Goal: Information Seeking & Learning: Learn about a topic

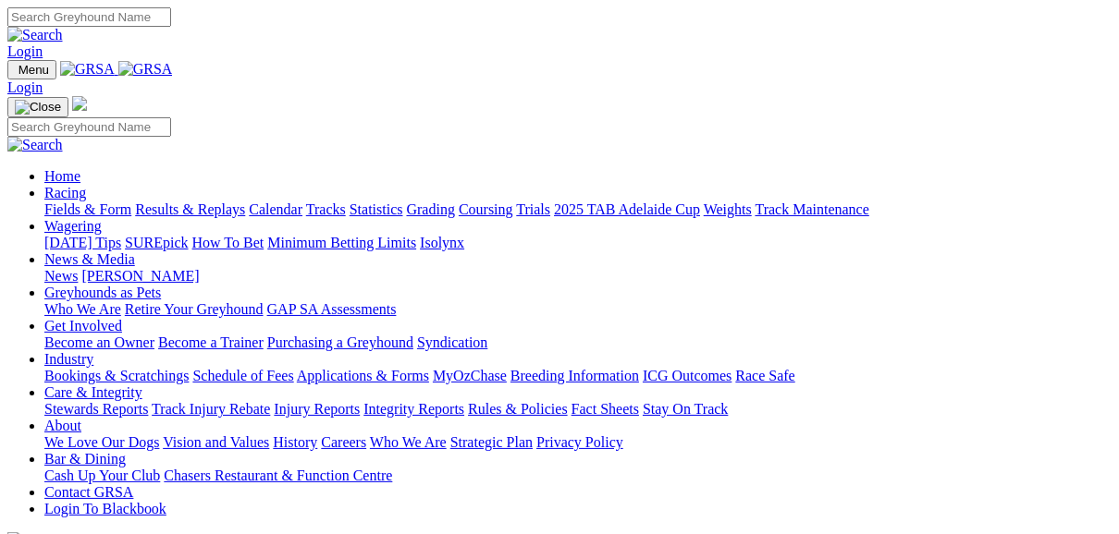
click at [104, 202] on link "Fields & Form" at bounding box center [87, 210] width 87 height 16
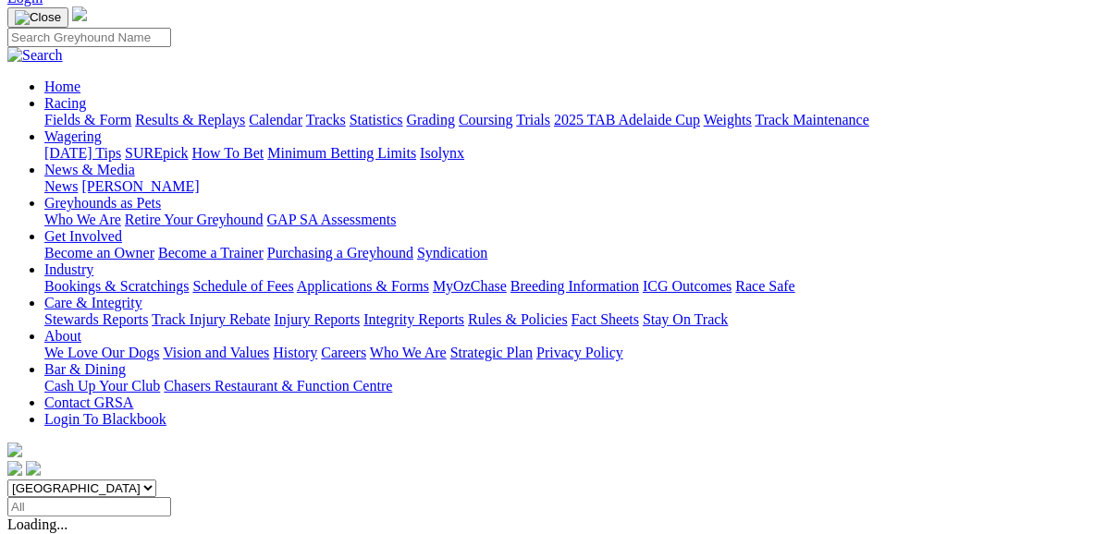
scroll to position [222, 0]
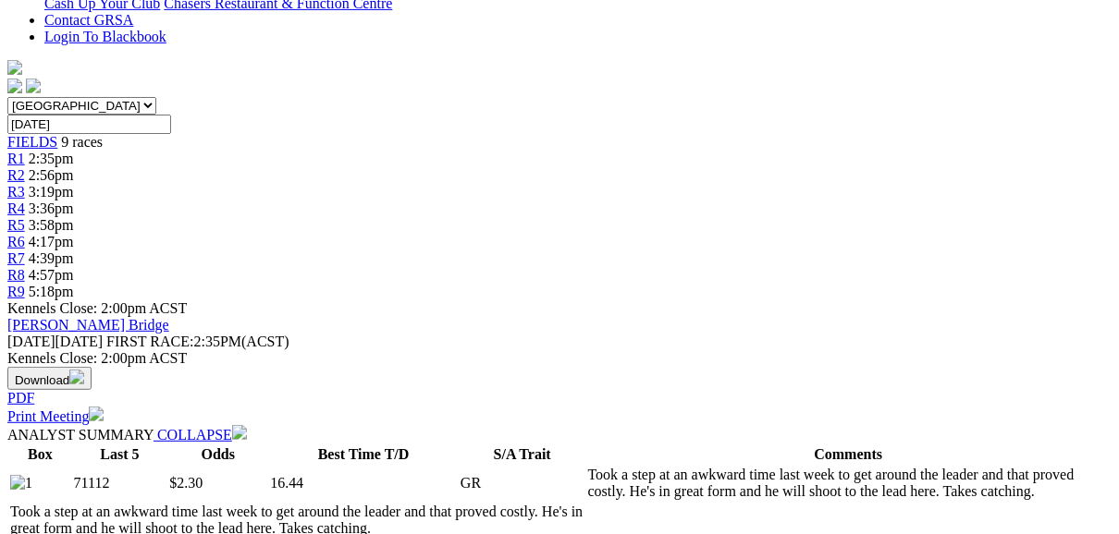
scroll to position [518, 0]
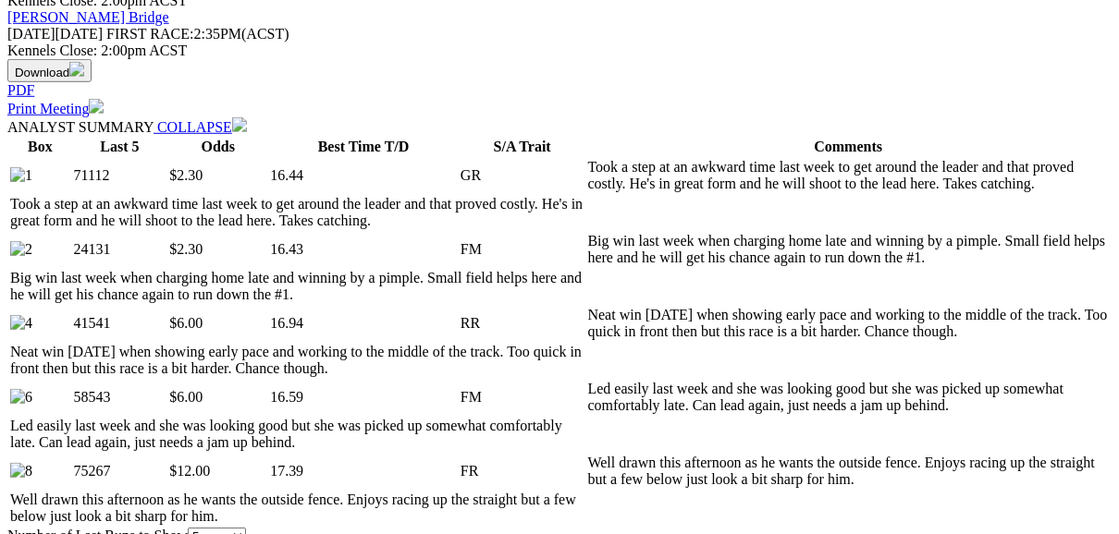
scroll to position [888, 0]
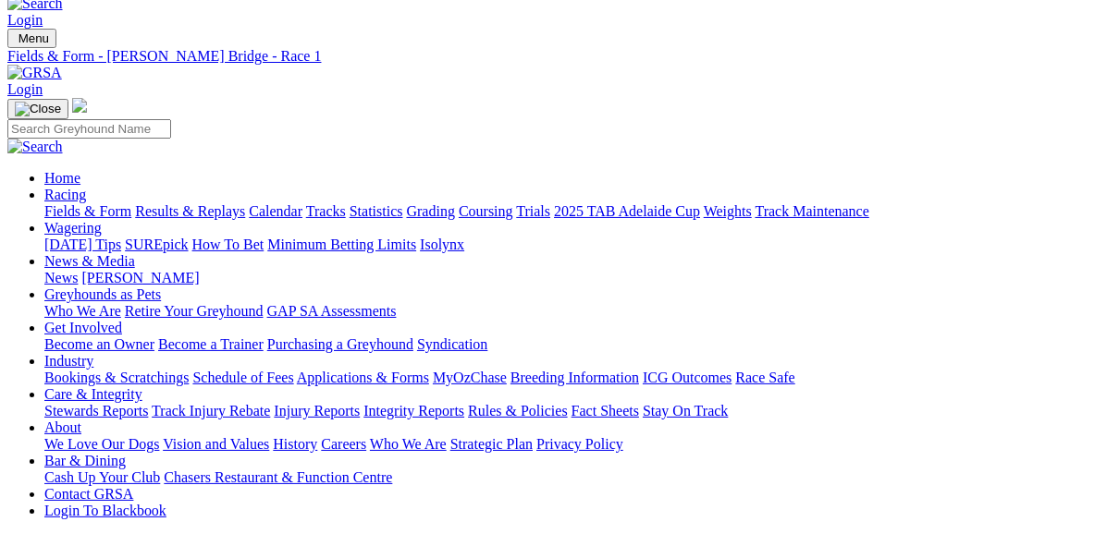
scroll to position [0, 0]
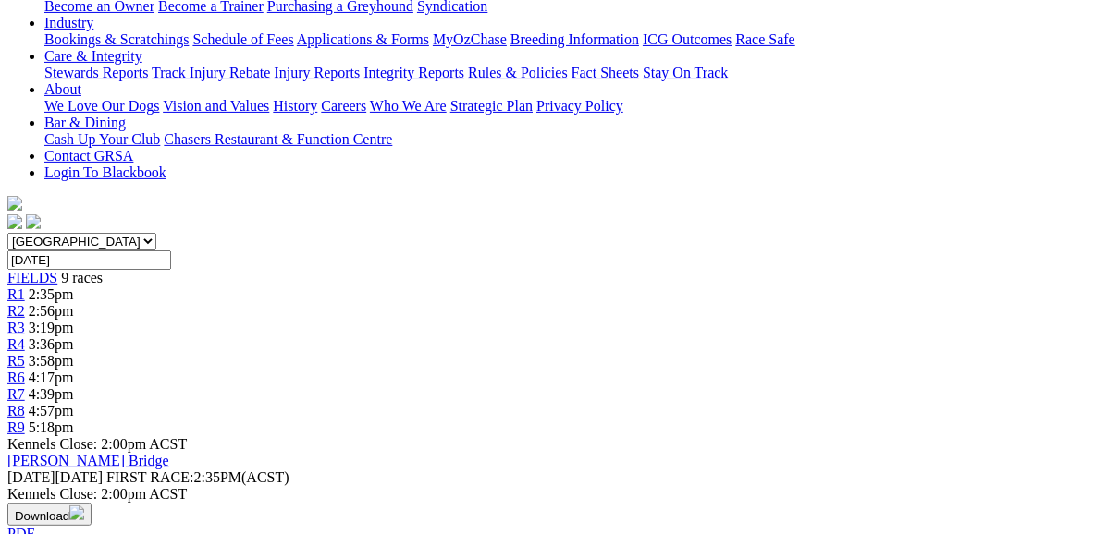
scroll to position [148, 0]
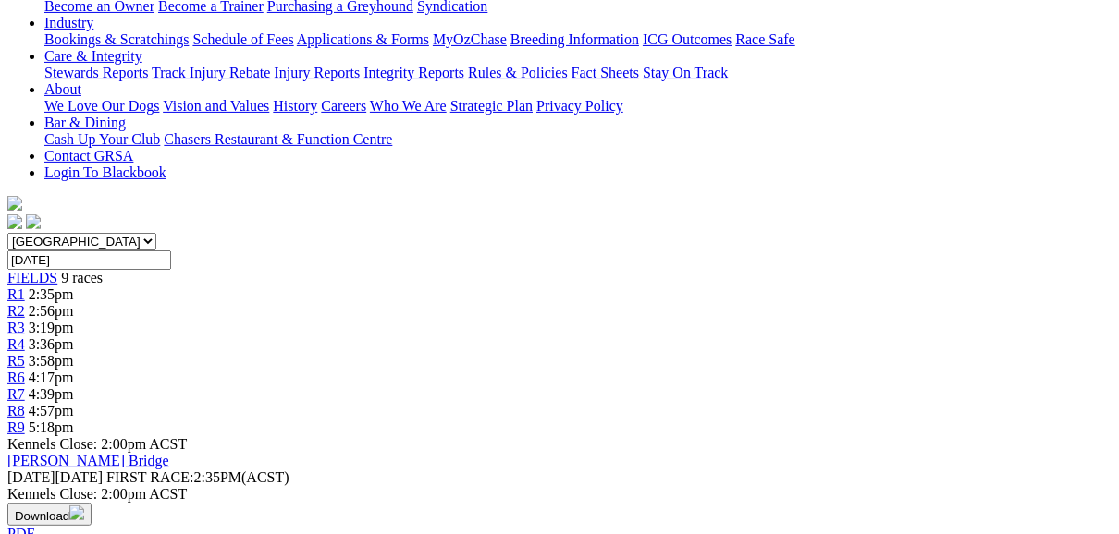
scroll to position [74, 0]
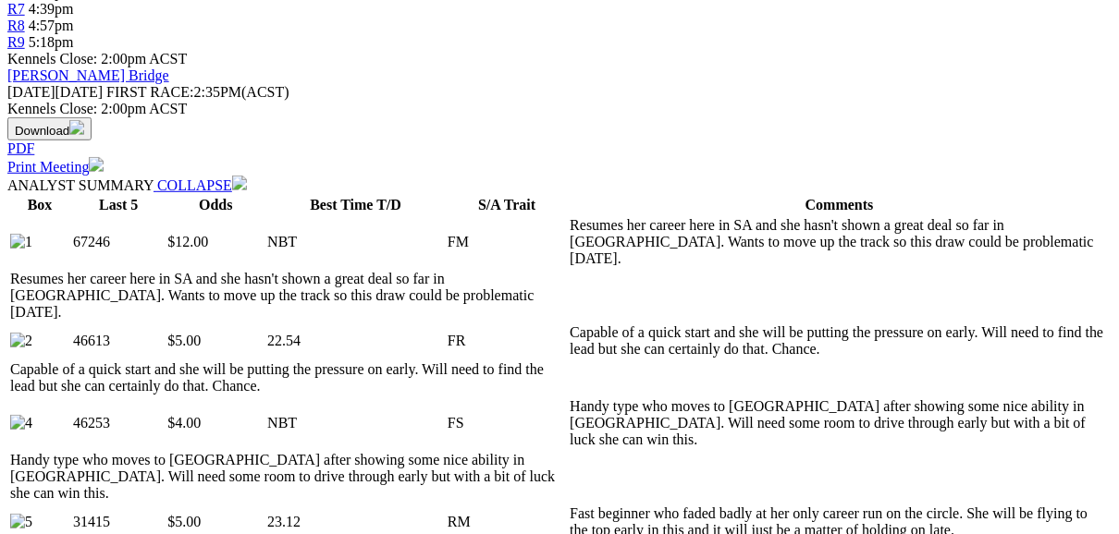
scroll to position [740, 0]
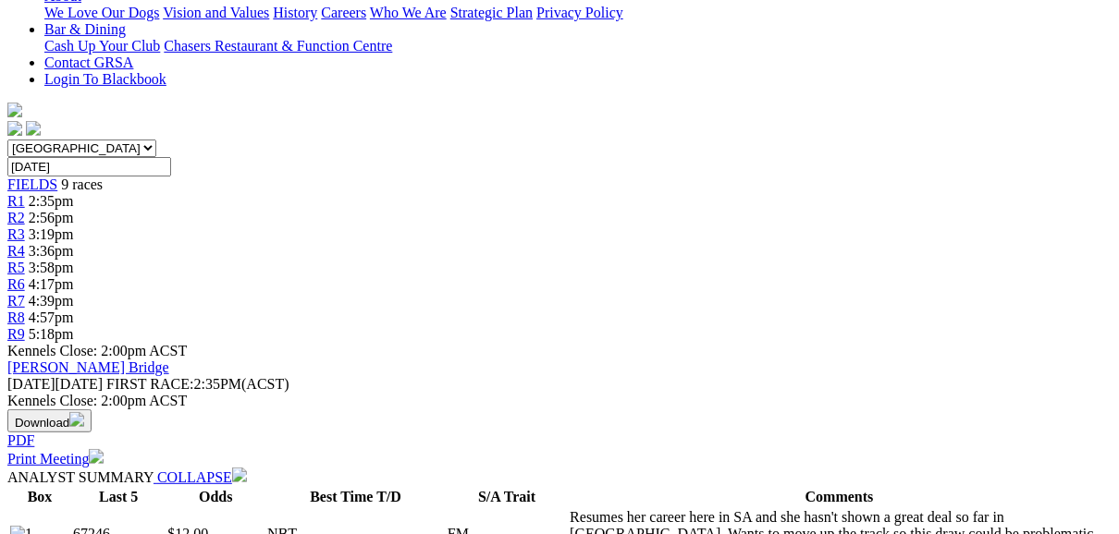
scroll to position [592, 0]
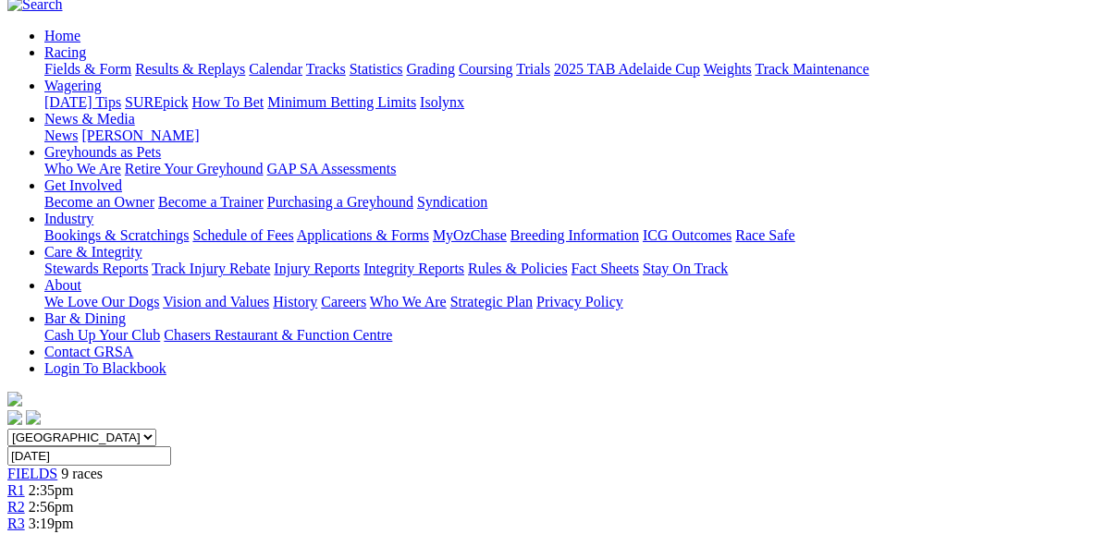
scroll to position [148, 0]
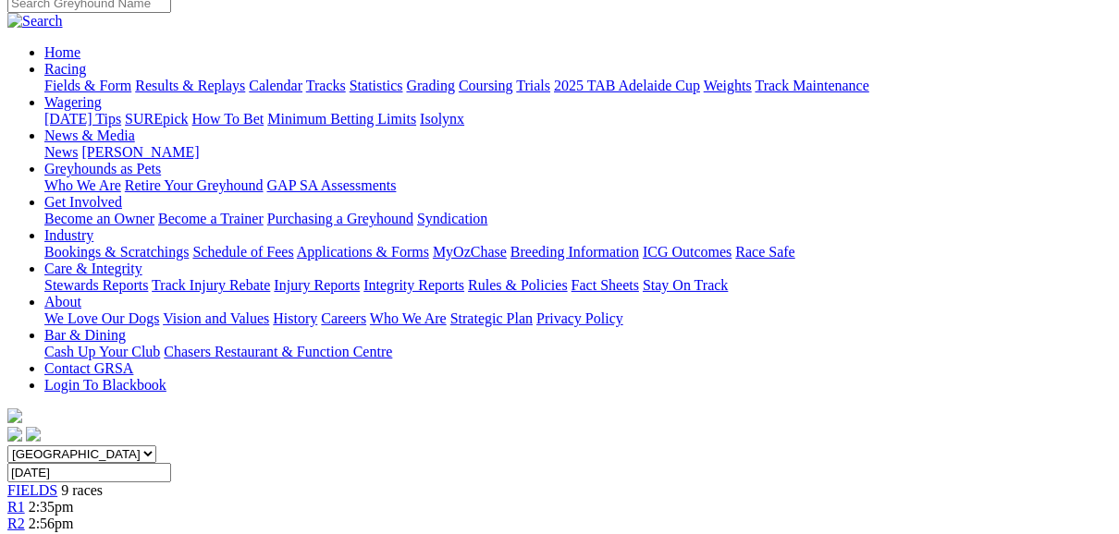
scroll to position [74, 0]
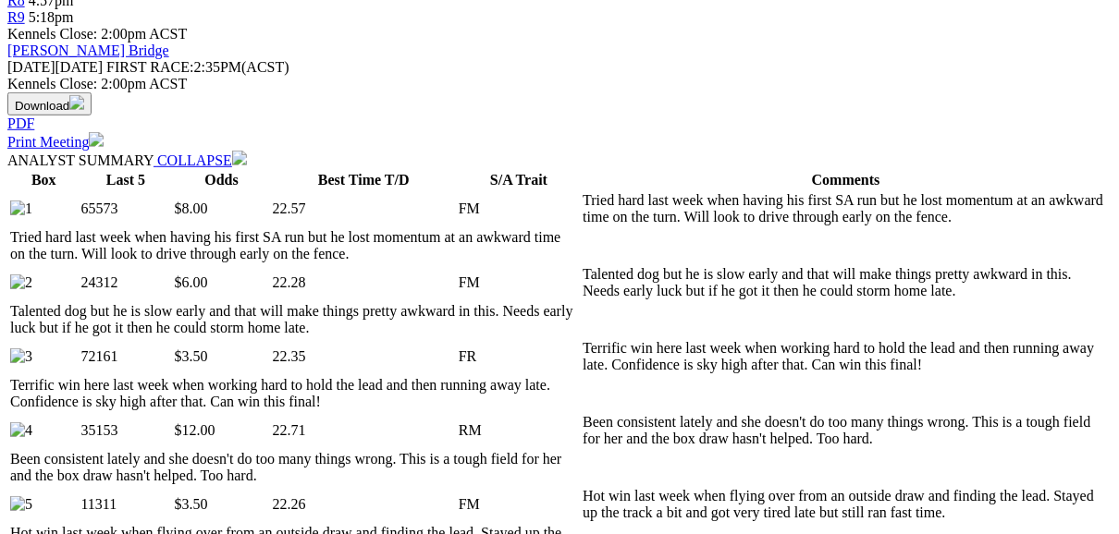
scroll to position [814, 0]
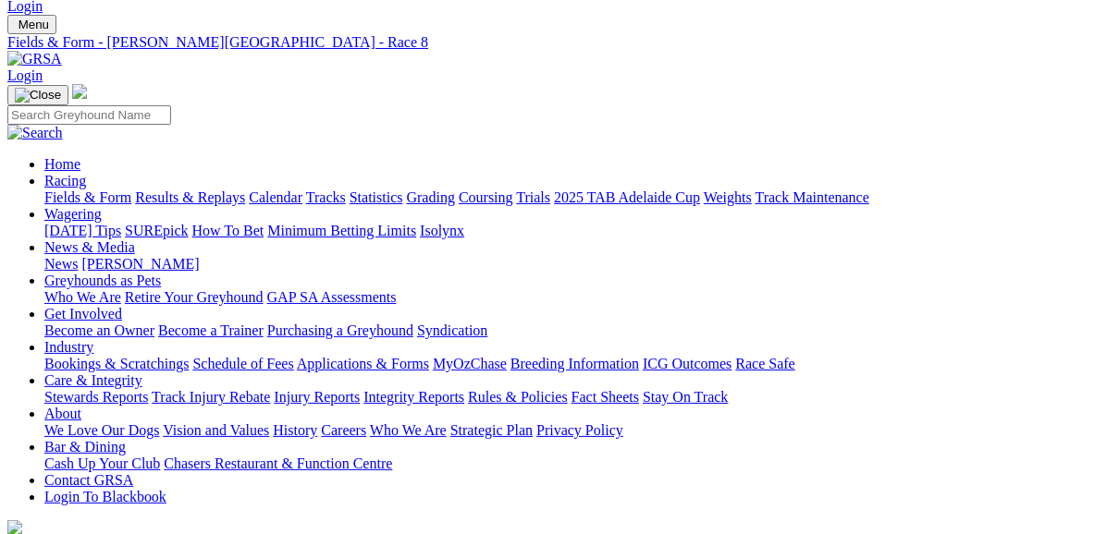
scroll to position [0, 0]
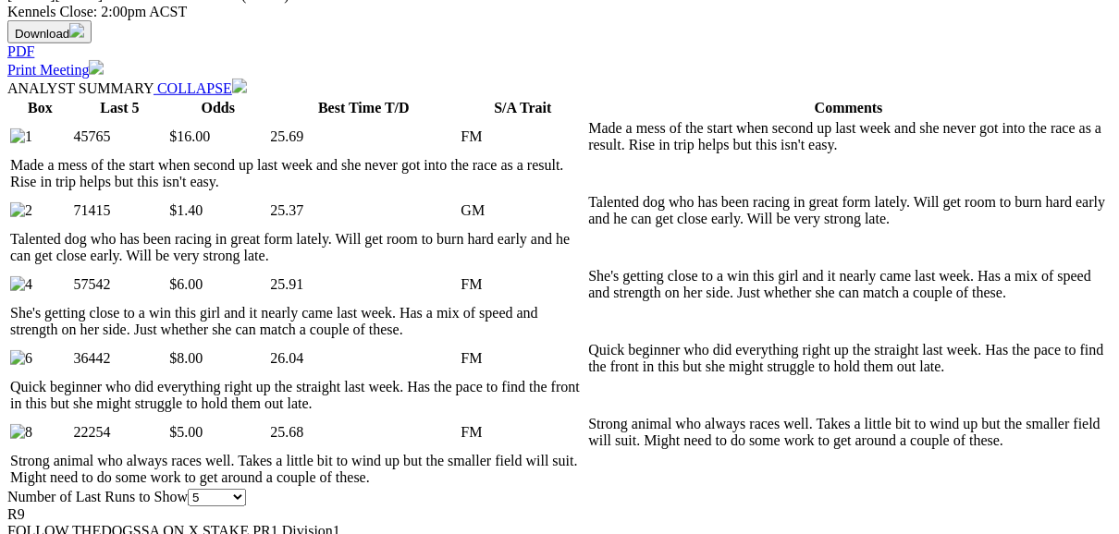
scroll to position [888, 0]
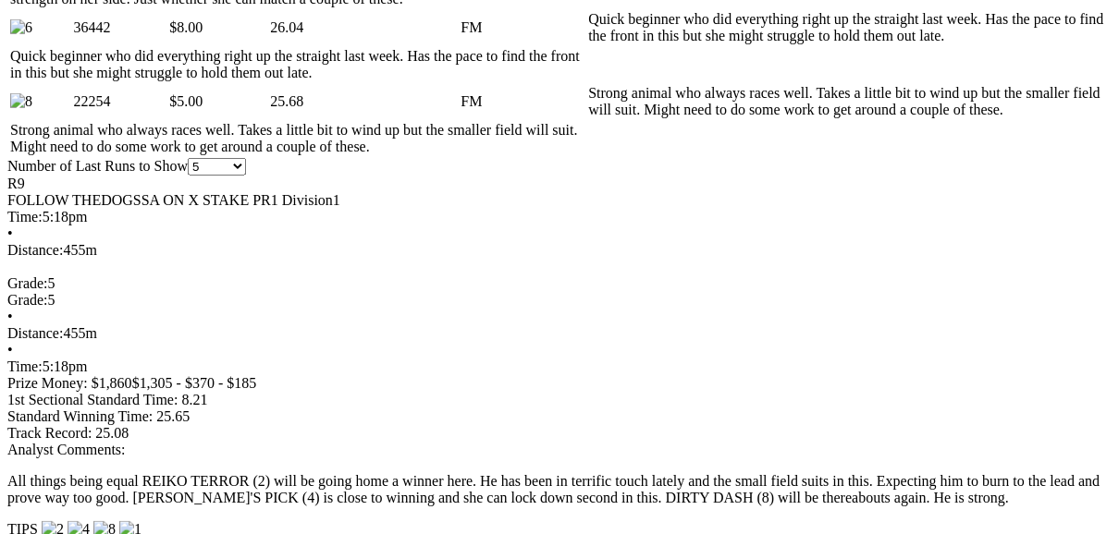
scroll to position [1110, 0]
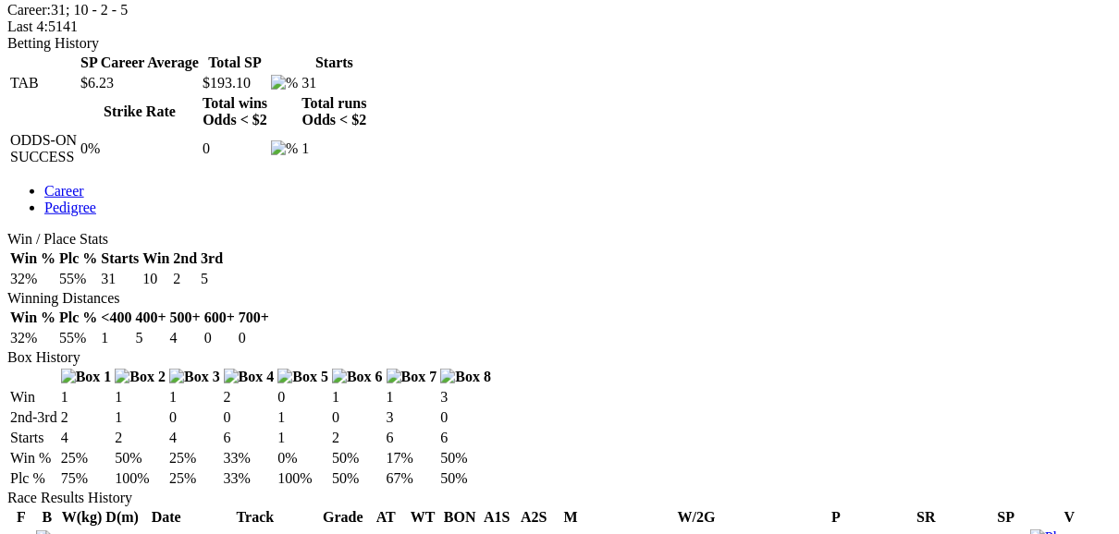
scroll to position [888, 0]
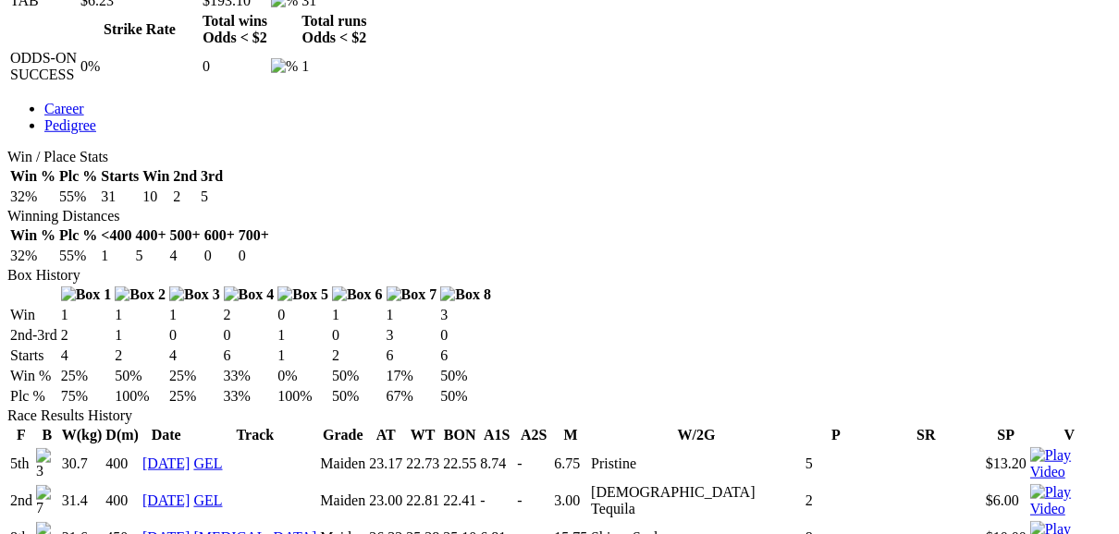
scroll to position [962, 0]
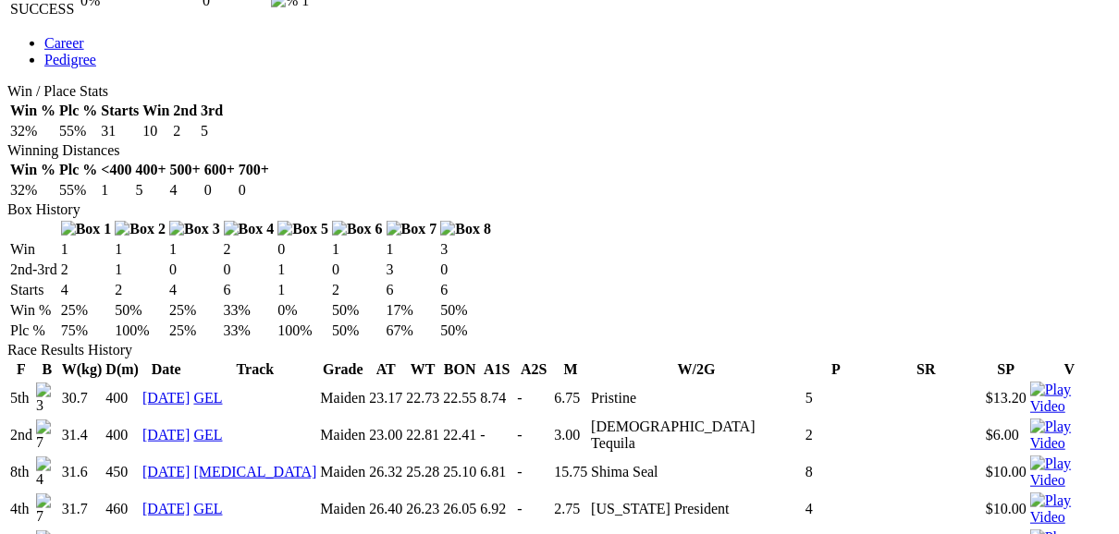
scroll to position [1036, 0]
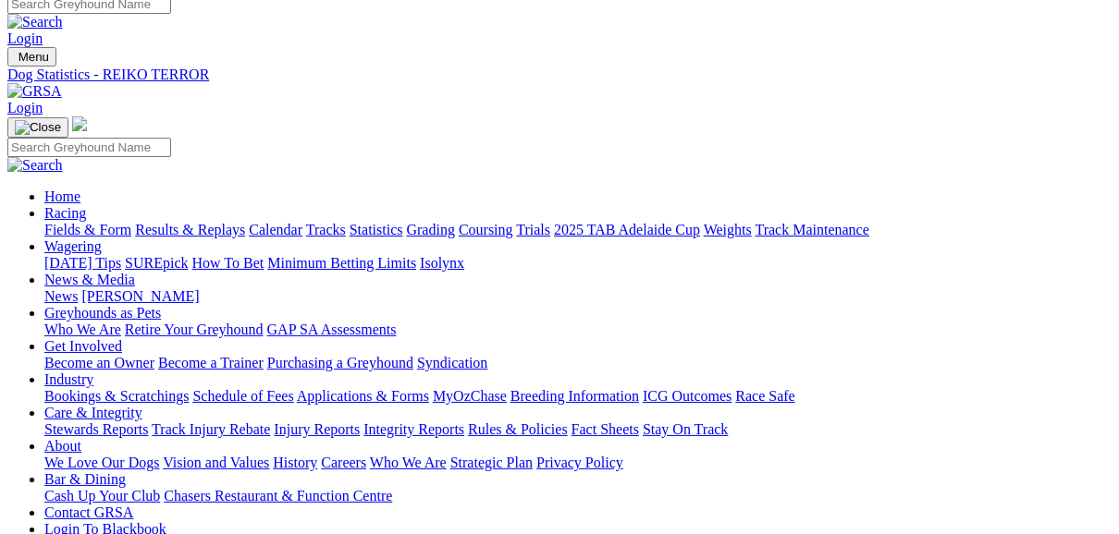
scroll to position [0, 0]
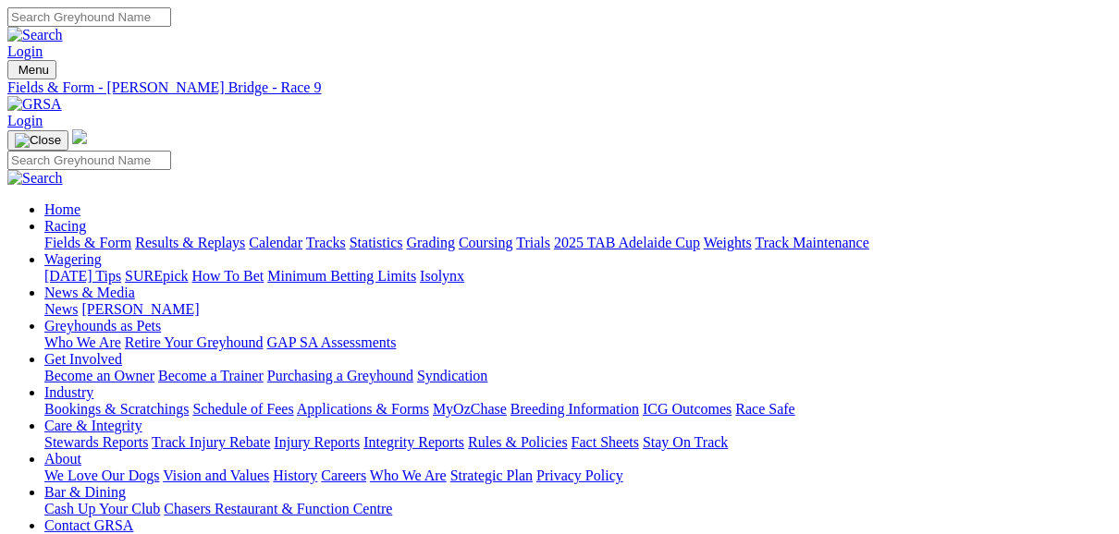
click at [92, 235] on link "Fields & Form" at bounding box center [87, 243] width 87 height 16
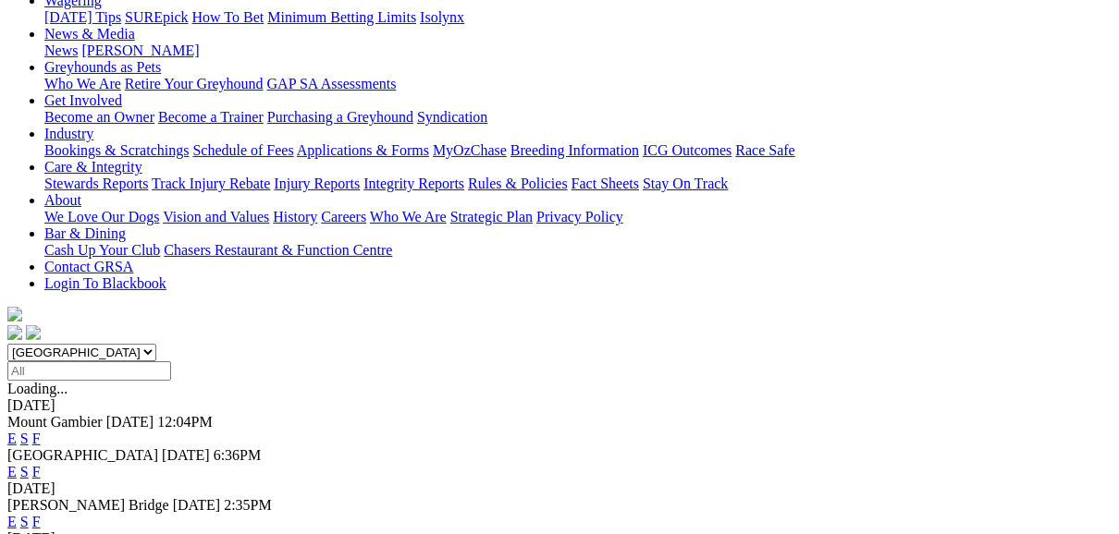
scroll to position [296, 0]
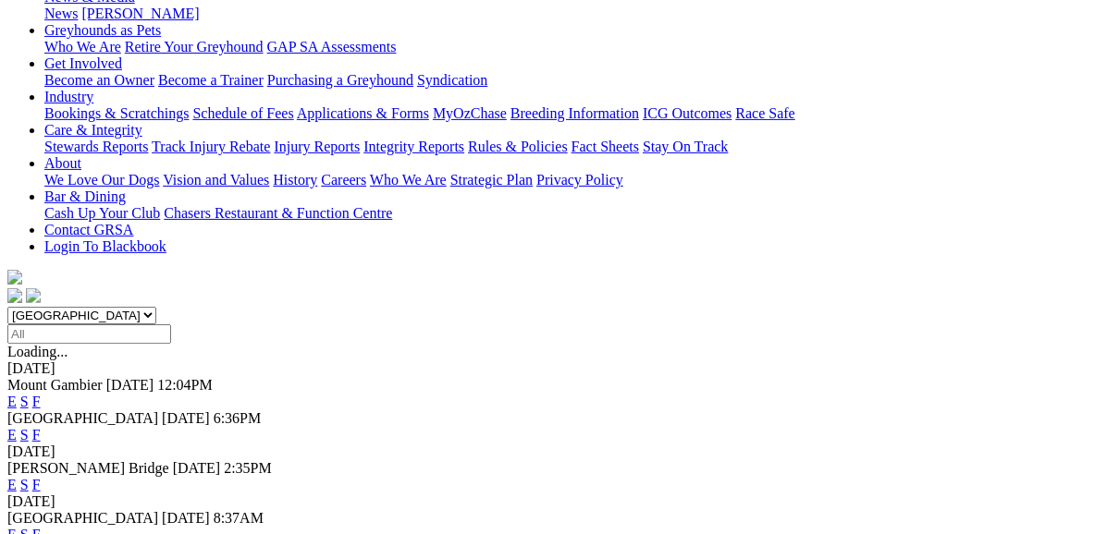
click at [41, 527] on link "F" at bounding box center [36, 535] width 8 height 16
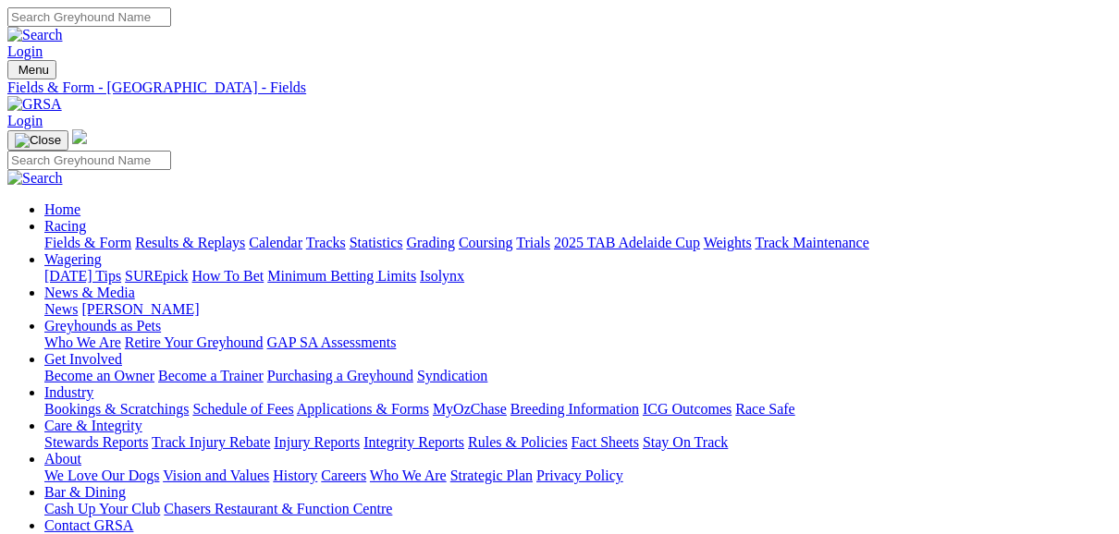
click at [89, 235] on link "Fields & Form" at bounding box center [87, 243] width 87 height 16
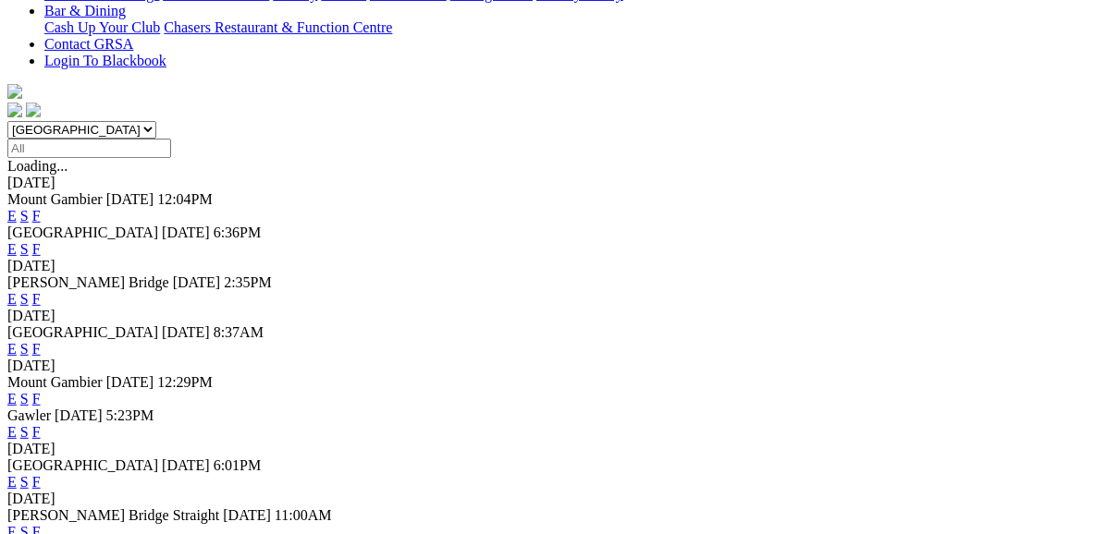
scroll to position [518, 0]
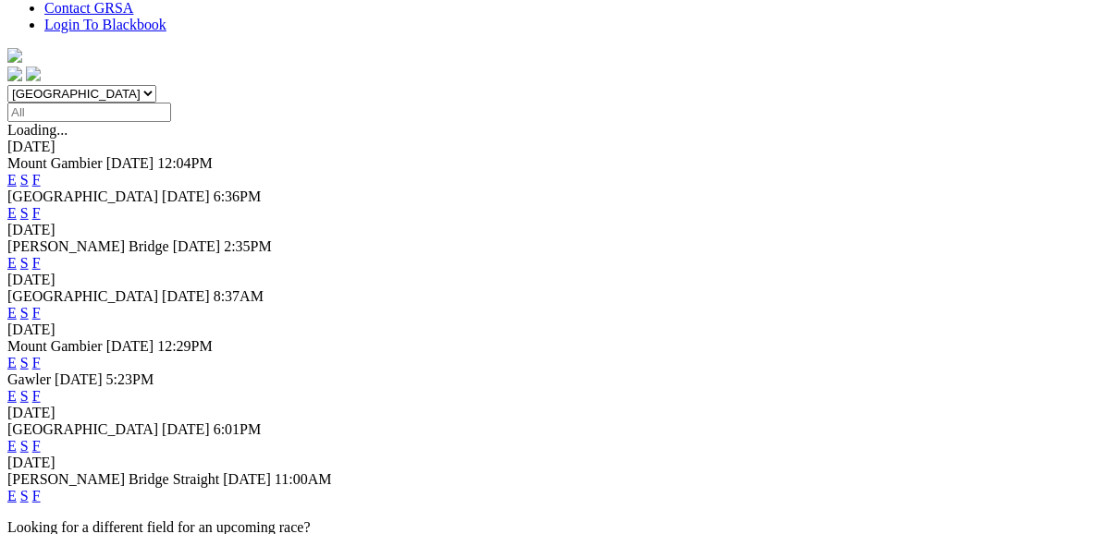
click at [41, 388] on link "F" at bounding box center [36, 396] width 8 height 16
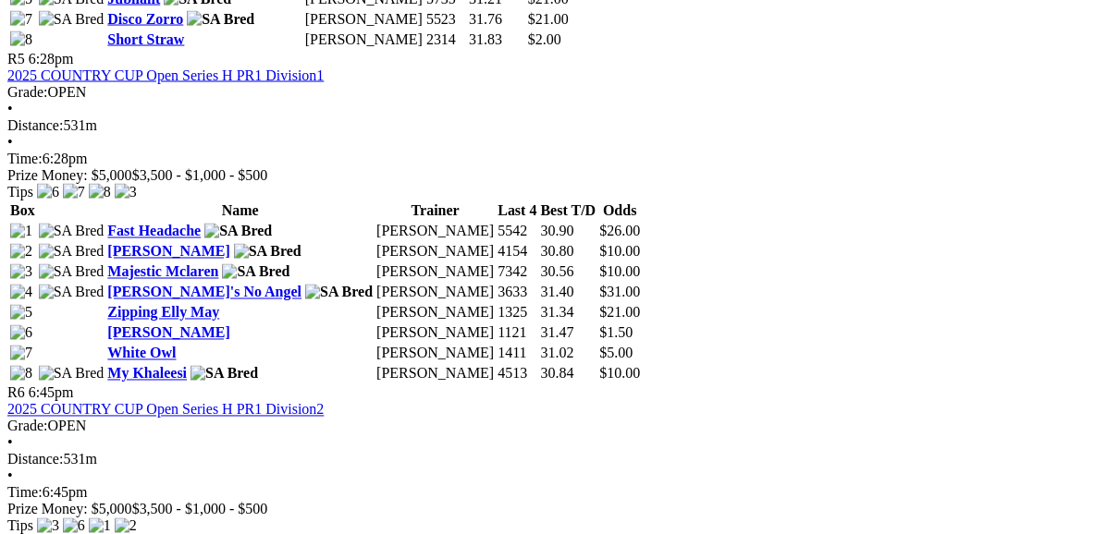
scroll to position [2145, 0]
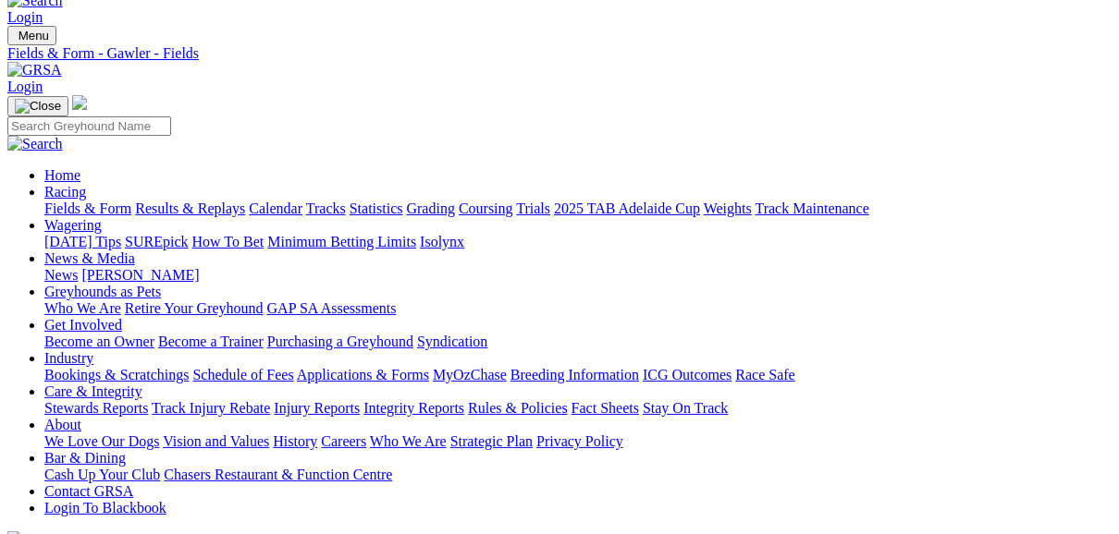
scroll to position [0, 0]
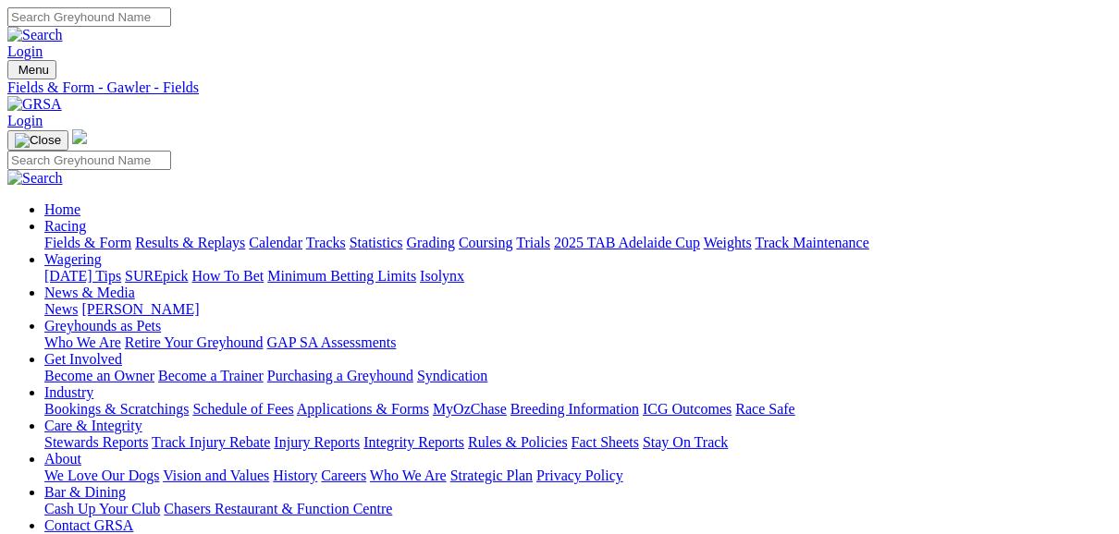
click at [70, 235] on link "Fields & Form" at bounding box center [87, 243] width 87 height 16
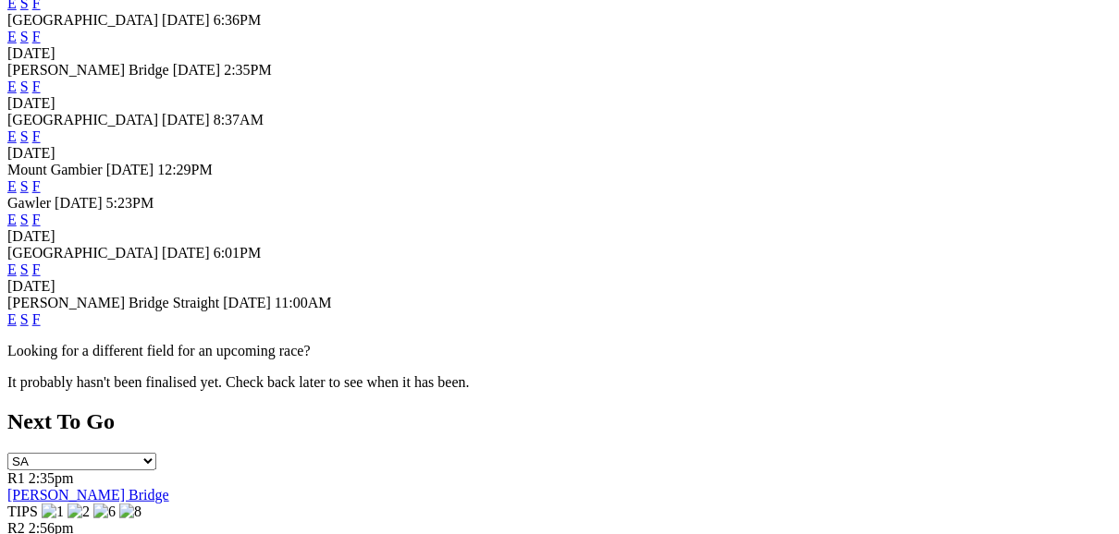
scroll to position [740, 0]
